Goal: Task Accomplishment & Management: Use online tool/utility

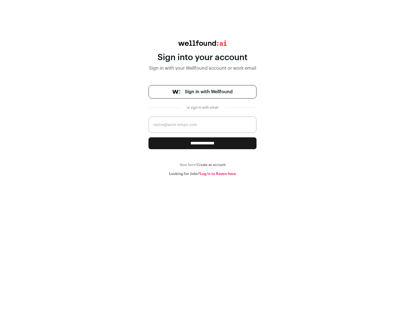
click at [208, 92] on span "Sign in with Wellfound" at bounding box center [209, 92] width 48 height 7
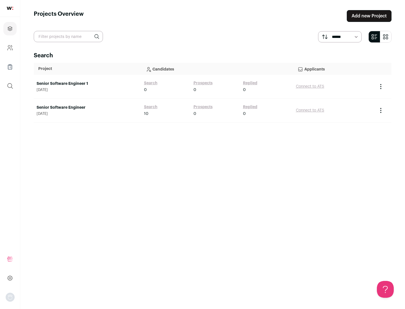
click at [87, 108] on link "Senior Software Engineer" at bounding box center [88, 108] width 102 height 6
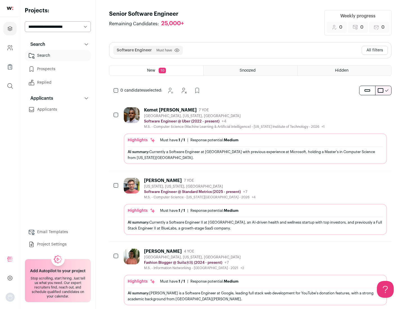
click at [250, 136] on div "Highlights Must have: 1 / 1 How many must haves have been fulfilled? | Response…" at bounding box center [255, 148] width 263 height 31
